Goal: Task Accomplishment & Management: Manage account settings

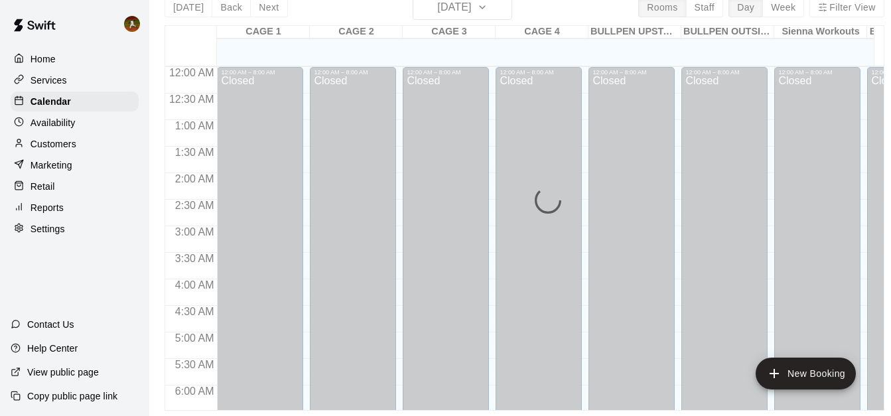
scroll to position [800, 263]
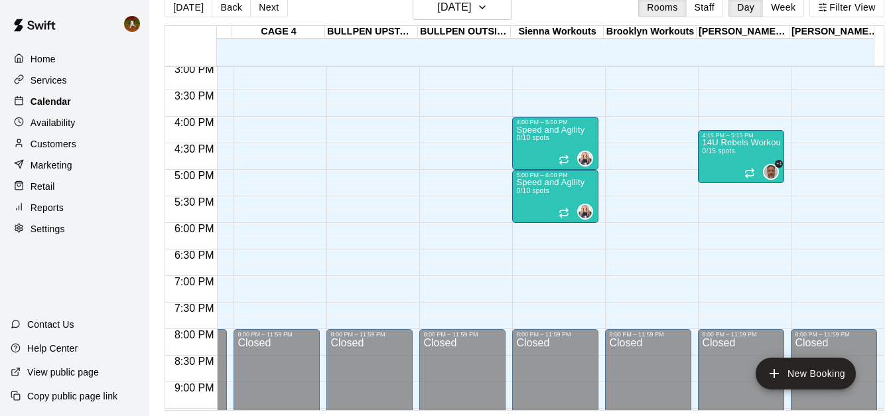
click at [56, 107] on p "Calendar" at bounding box center [51, 101] width 40 height 13
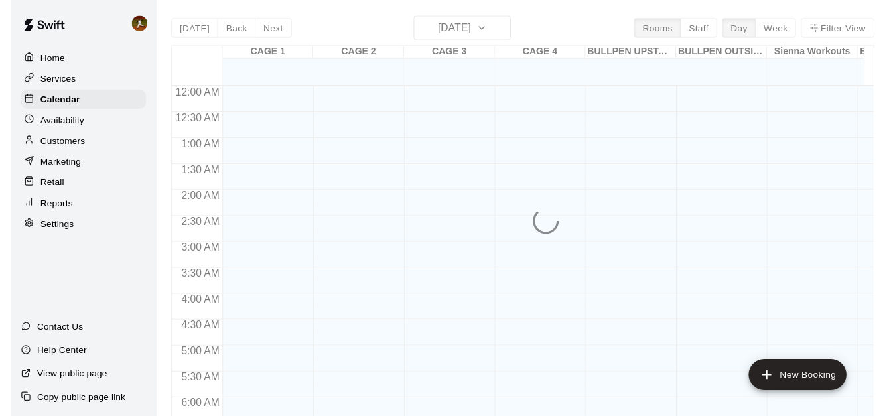
scroll to position [677, 0]
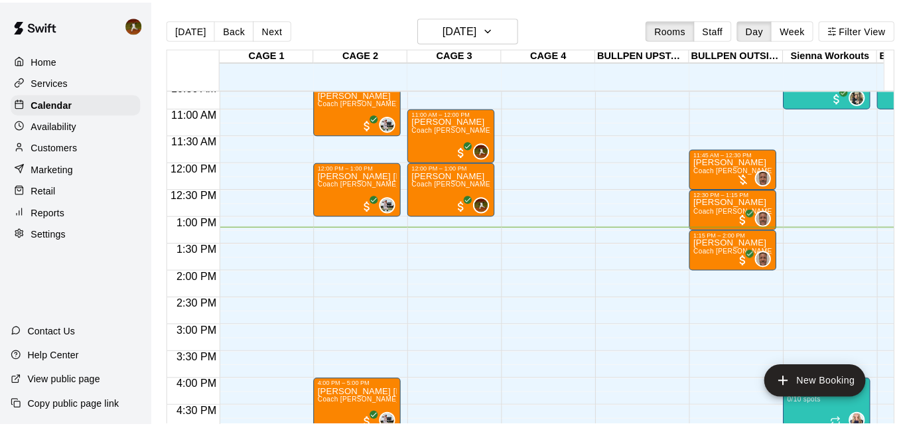
scroll to position [567, 0]
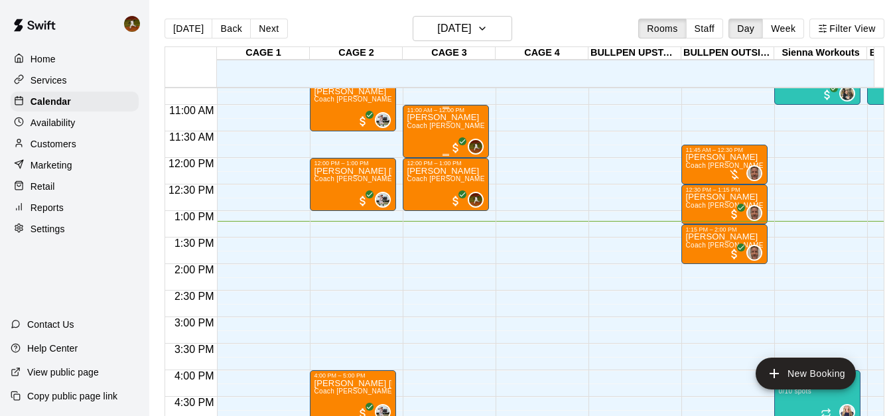
click at [445, 144] on div "Ben Risenmay Coach Hansen Hitting One on One" at bounding box center [446, 321] width 78 height 416
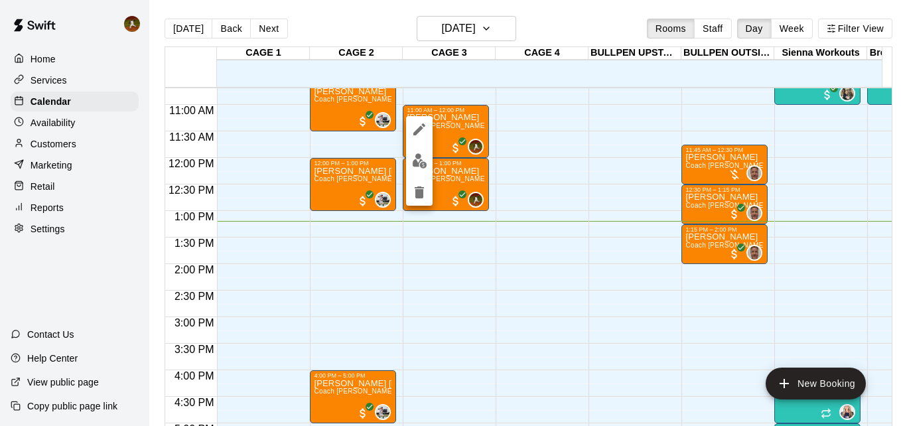
click at [425, 167] on img "edit" at bounding box center [419, 160] width 15 height 15
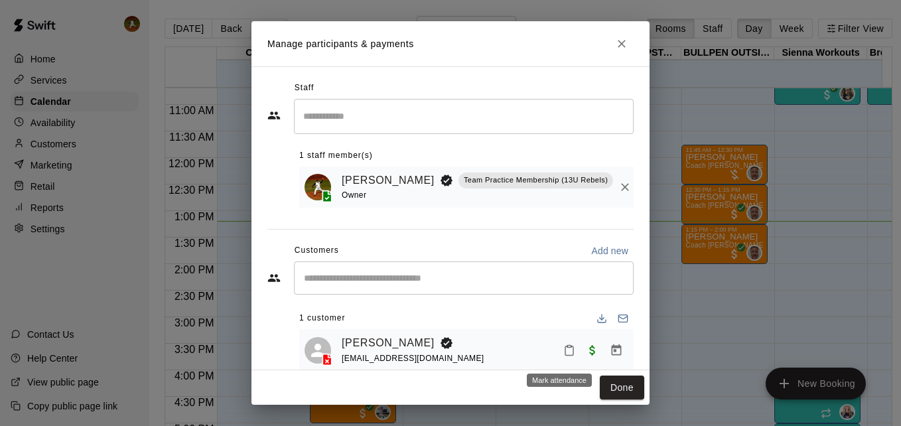
click at [563, 355] on icon "Mark attendance" at bounding box center [569, 350] width 12 height 12
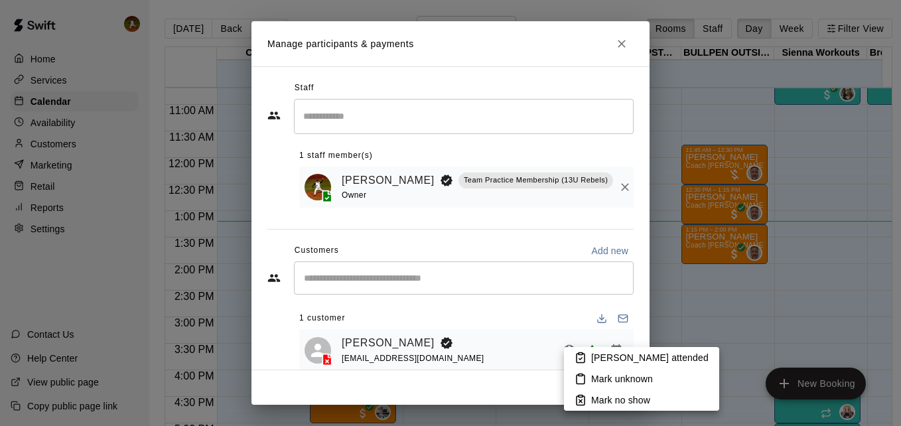
click at [592, 359] on p "Mark attended" at bounding box center [649, 357] width 117 height 13
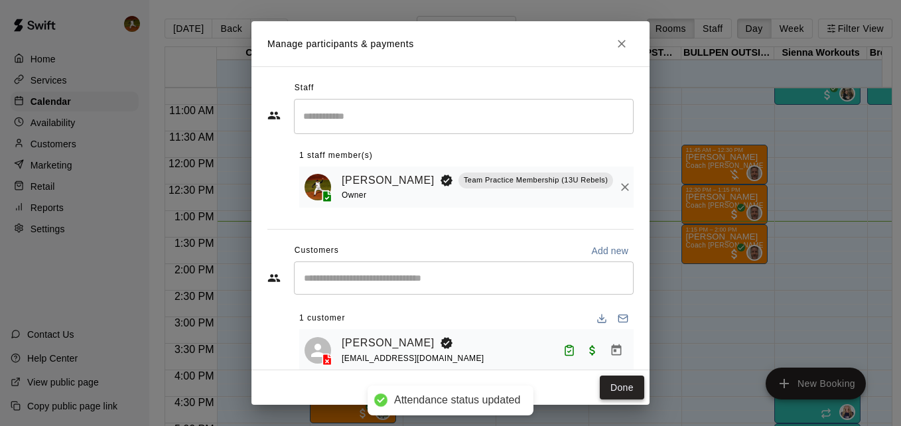
click at [612, 380] on button "Done" at bounding box center [622, 388] width 44 height 25
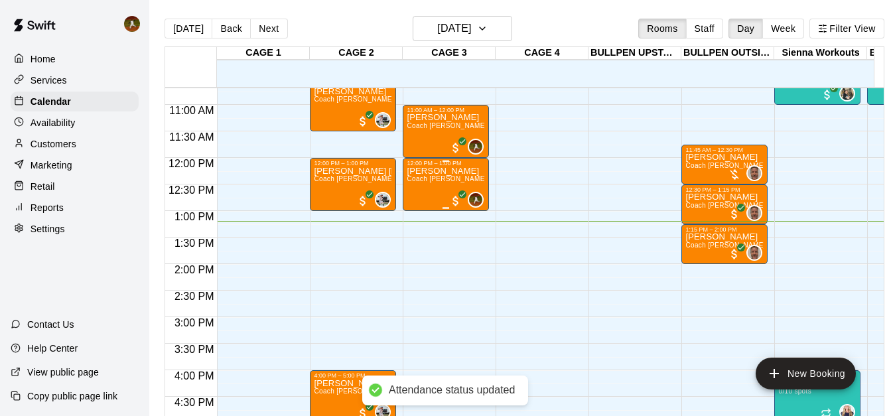
click at [433, 196] on div "Ben Risenmay Coach Hansen Hitting One on One" at bounding box center [446, 375] width 78 height 416
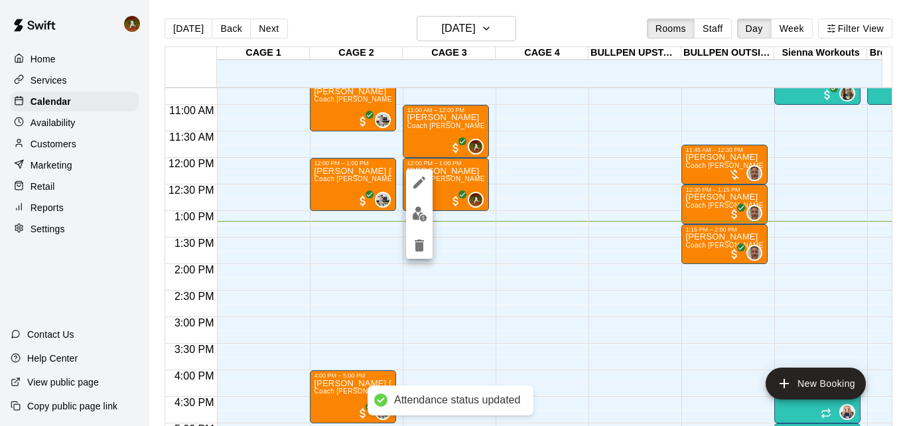
click at [419, 224] on button "edit" at bounding box center [419, 214] width 27 height 26
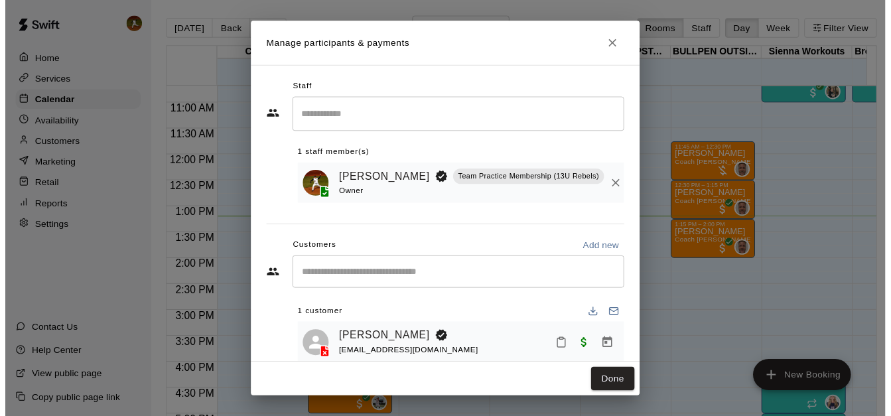
scroll to position [27, 0]
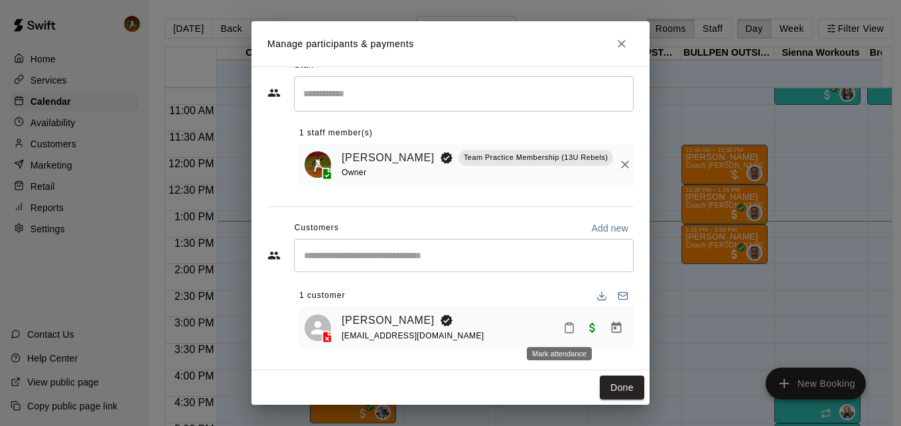
click at [563, 328] on icon "Mark attendance" at bounding box center [569, 328] width 12 height 12
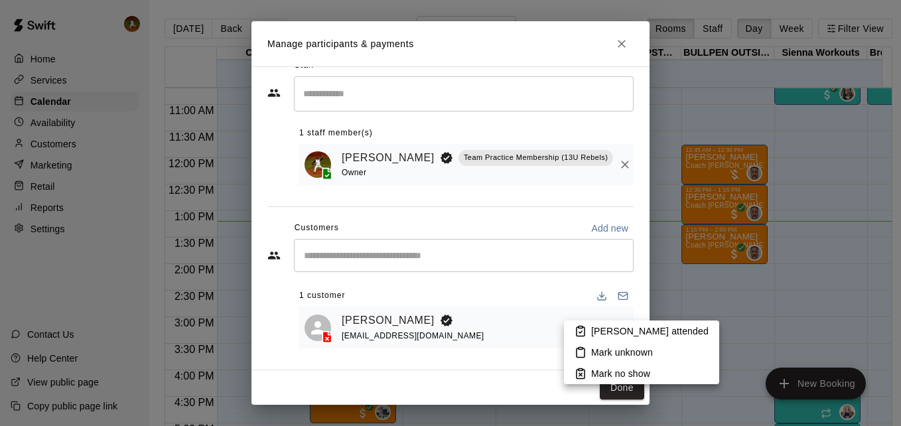
click at [592, 329] on p "Mark attended" at bounding box center [649, 330] width 117 height 13
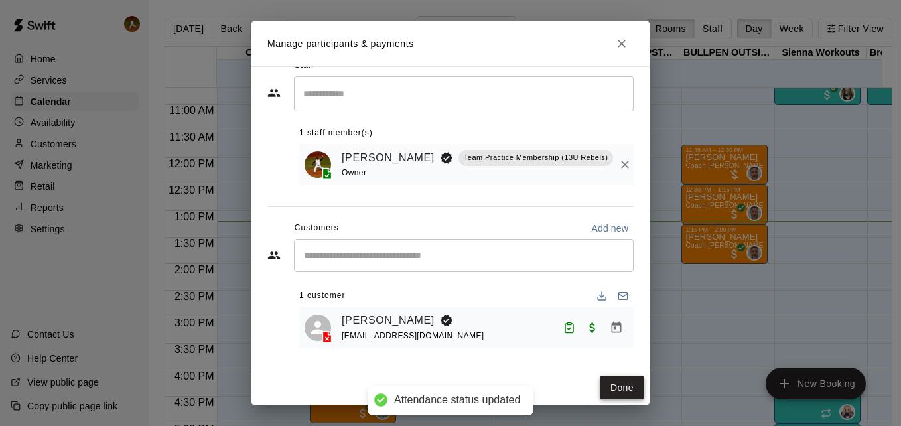
click at [614, 385] on button "Done" at bounding box center [622, 388] width 44 height 25
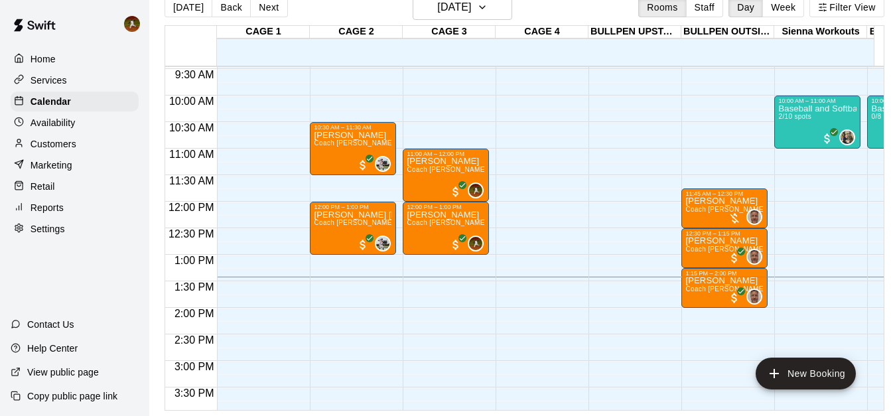
scroll to position [500, 0]
